Goal: Information Seeking & Learning: Learn about a topic

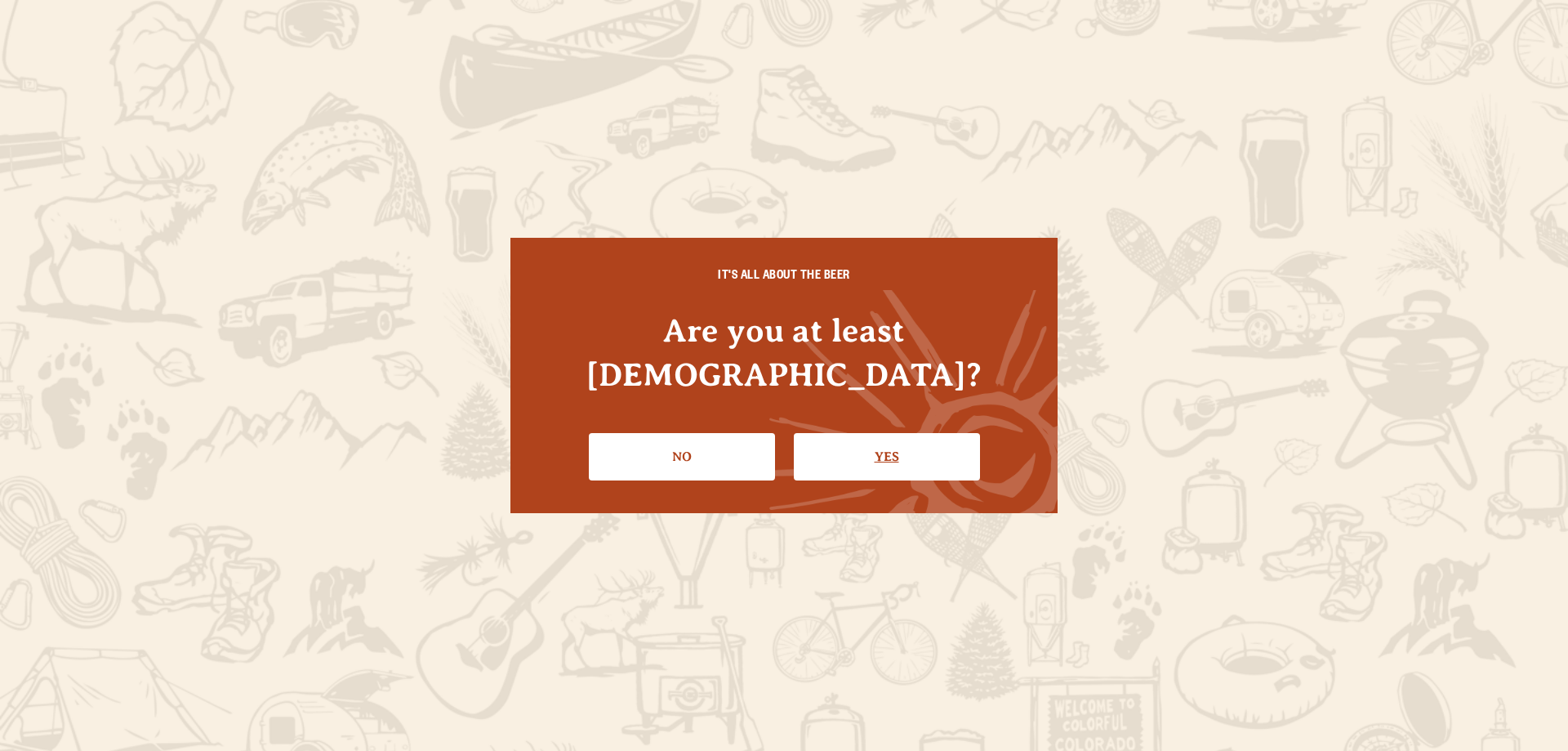
click at [876, 445] on link "Yes" at bounding box center [887, 456] width 186 height 48
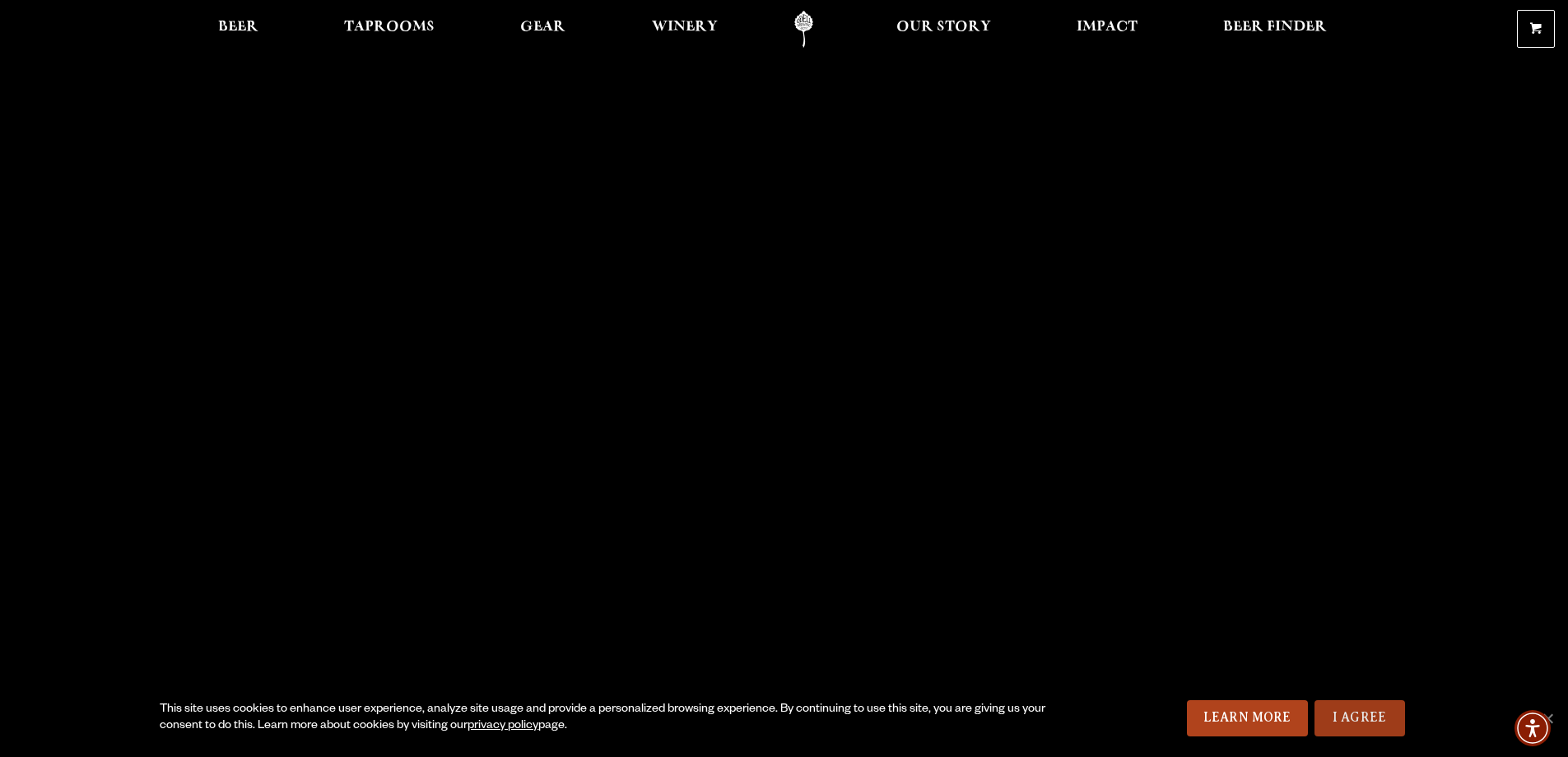
click at [1337, 714] on link "I Agree" at bounding box center [1359, 717] width 91 height 36
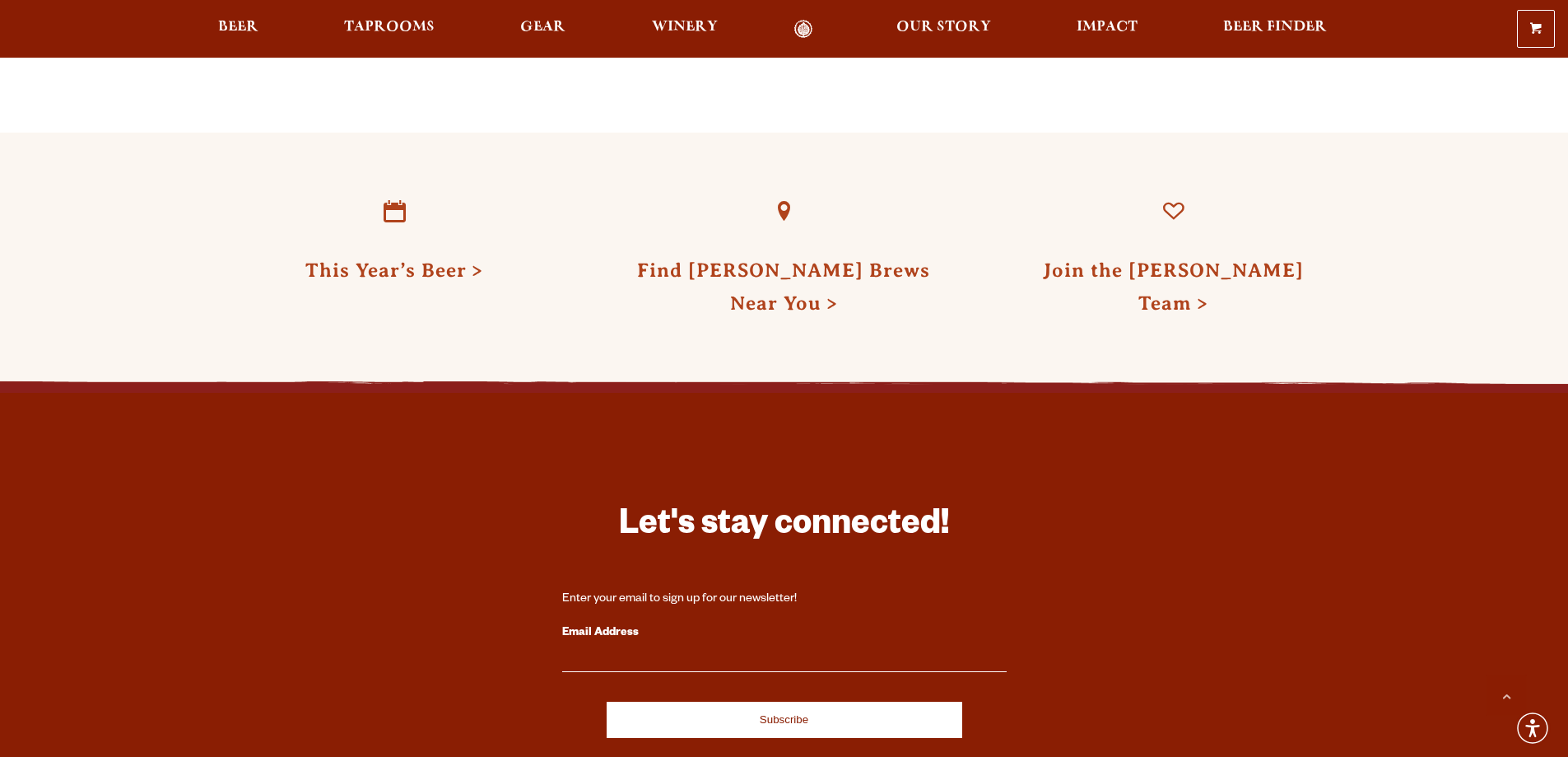
scroll to position [4828, 0]
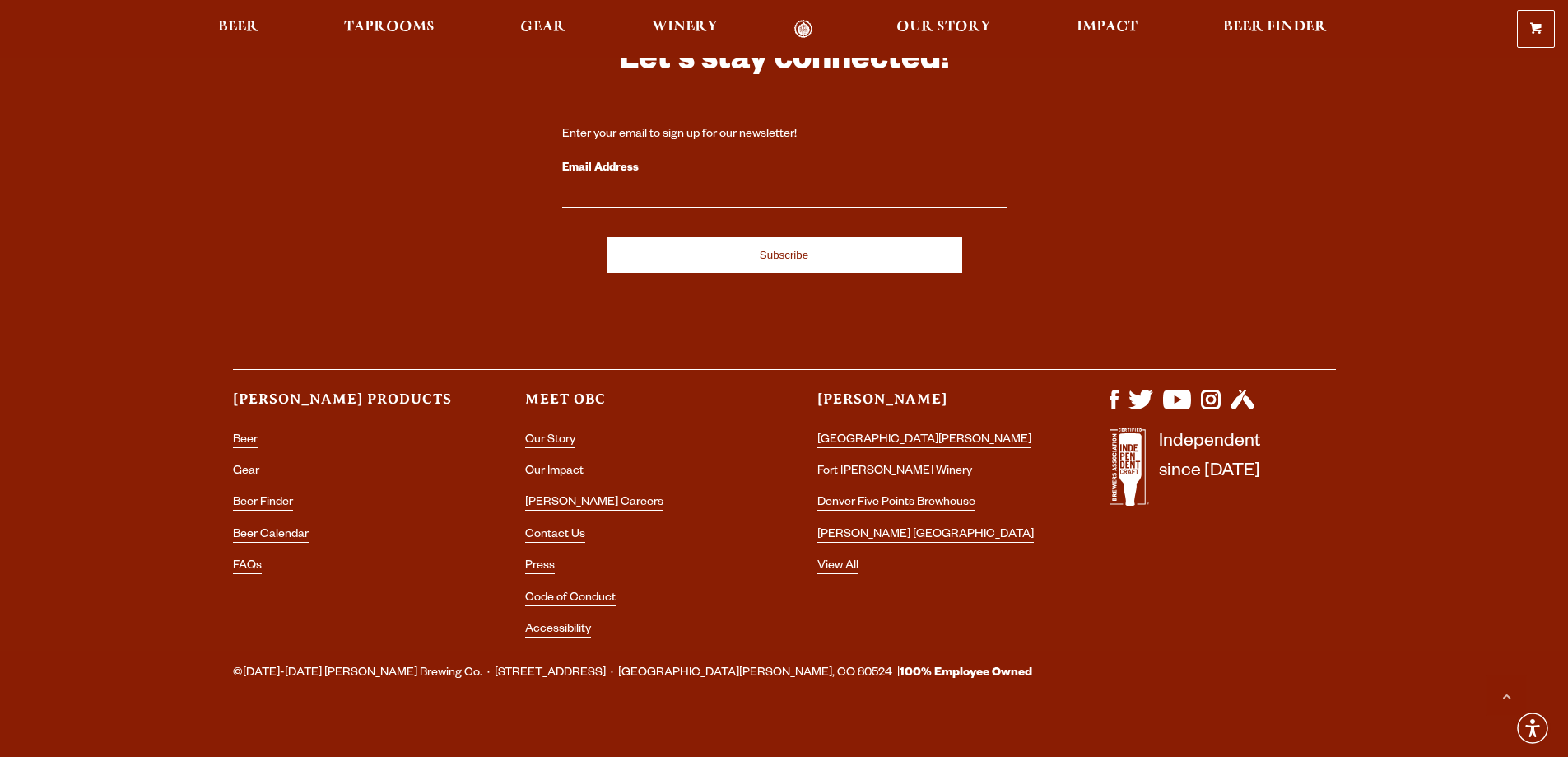
click at [589, 492] on li "[PERSON_NAME] Careers" at bounding box center [638, 502] width 226 height 21
click at [594, 492] on li "[PERSON_NAME] Careers" at bounding box center [638, 502] width 226 height 21
click at [582, 496] on link "[PERSON_NAME] Careers" at bounding box center [594, 504] width 138 height 15
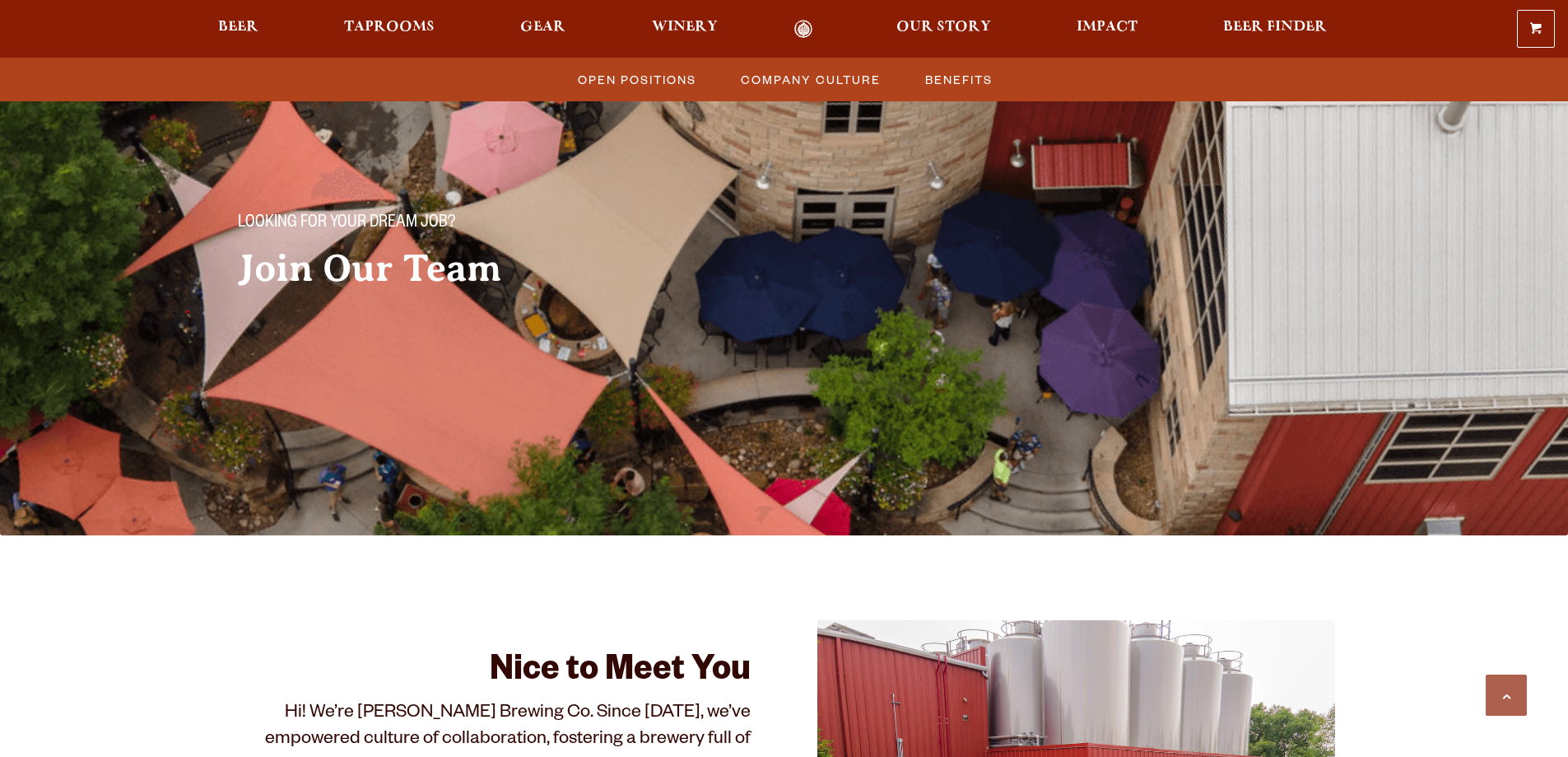
scroll to position [576, 0]
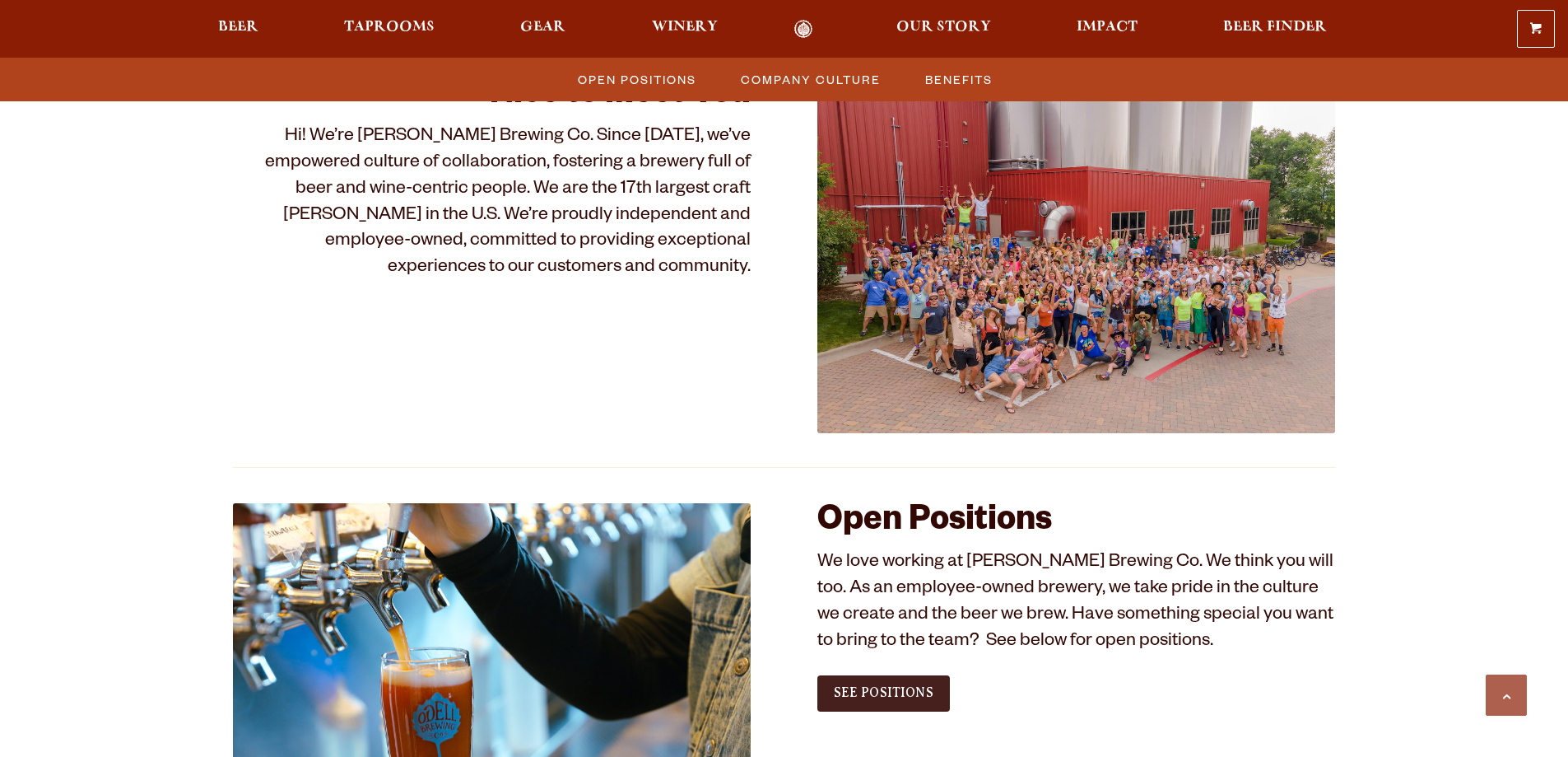
click at [913, 698] on span "See Positions" at bounding box center [884, 692] width 99 height 15
